Goal: Navigation & Orientation: Find specific page/section

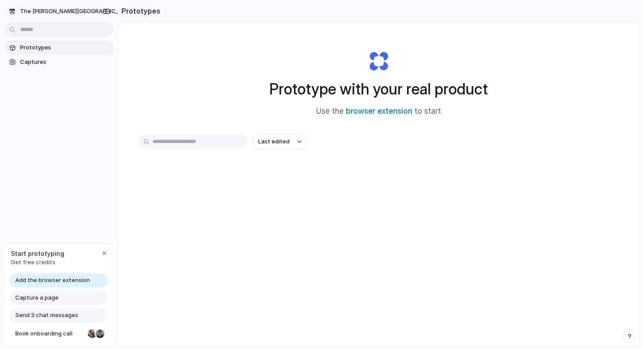
click at [64, 21] on div at bounding box center [59, 29] width 118 height 16
click at [64, 15] on button "The Wharton School" at bounding box center [76, 11] width 144 height 14
click at [77, 11] on div "Settings Invite members Change theme Sign out" at bounding box center [321, 174] width 642 height 349
click at [87, 11] on button "The Wharton School" at bounding box center [76, 11] width 144 height 14
click at [119, 240] on div "Settings Invite members Change theme Sign out" at bounding box center [321, 174] width 642 height 349
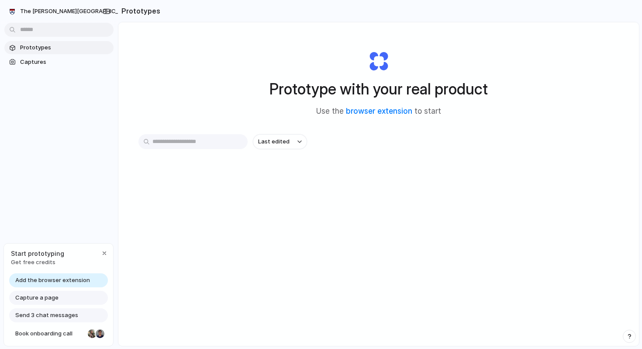
scroll to position [47, 0]
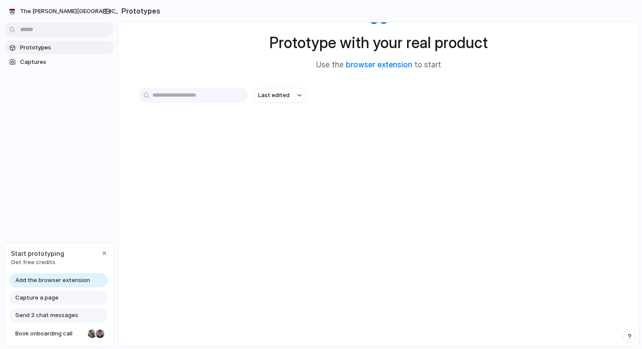
click at [85, 219] on div "The Wharton School Prototypes Captures Start prototyping Get free credits Add t…" at bounding box center [59, 174] width 118 height 349
